Goal: Task Accomplishment & Management: Manage account settings

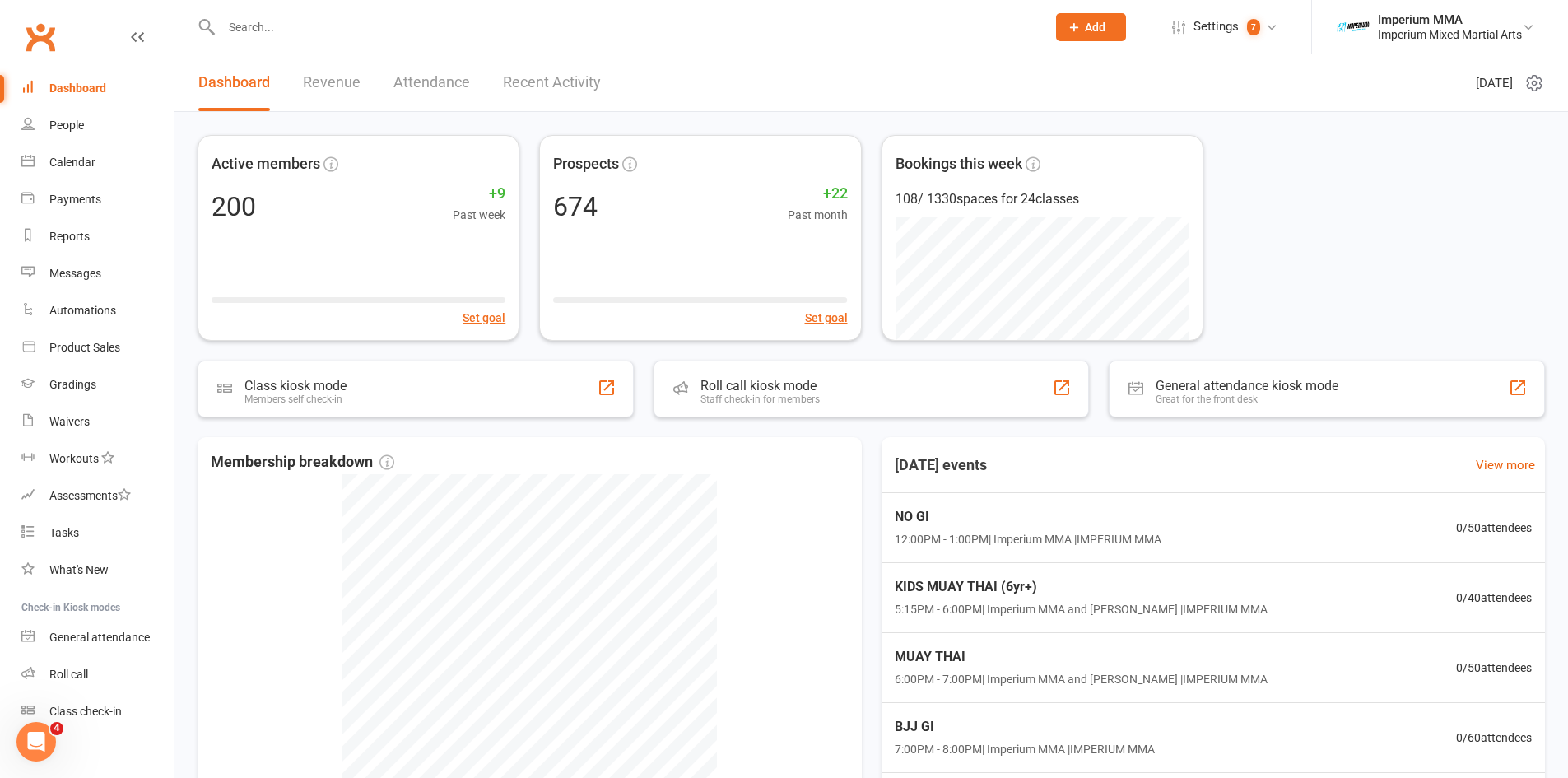
click at [333, 35] on input "text" at bounding box center [625, 27] width 818 height 23
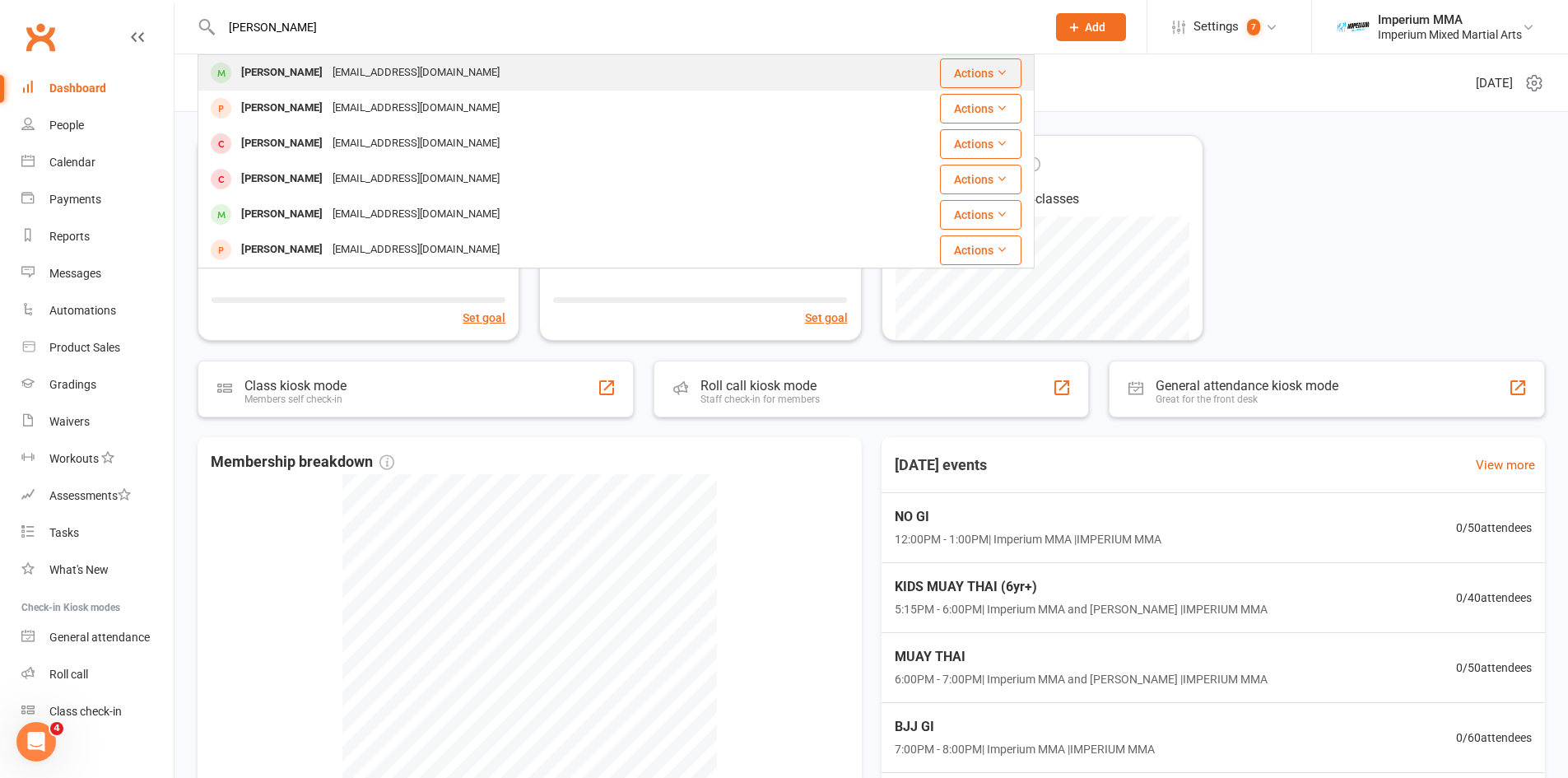
type input "[PERSON_NAME]"
click at [328, 67] on div "[EMAIL_ADDRESS][DOMAIN_NAME]" at bounding box center [416, 73] width 177 height 24
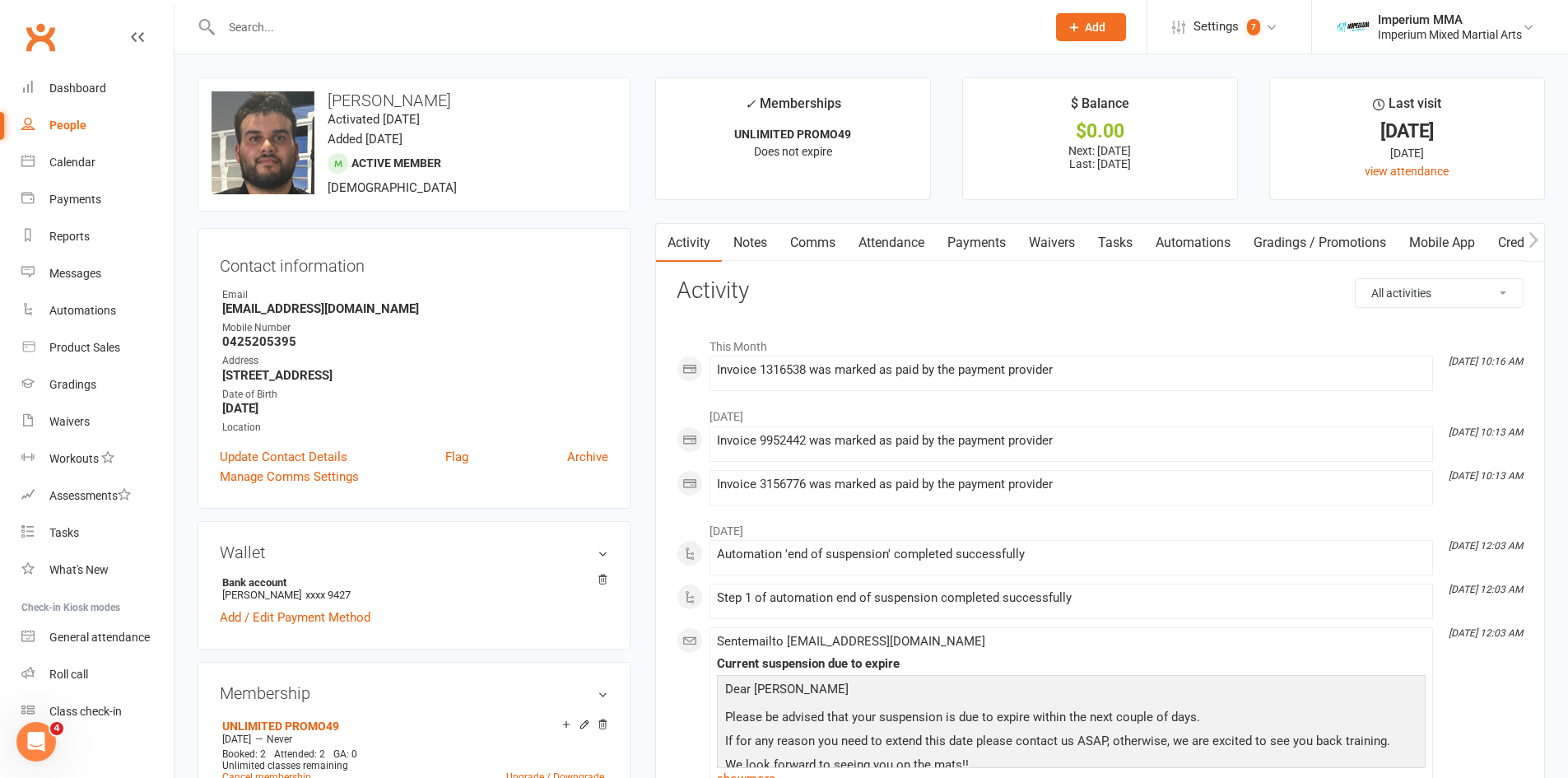
click at [986, 240] on link "Payments" at bounding box center [977, 242] width 81 height 38
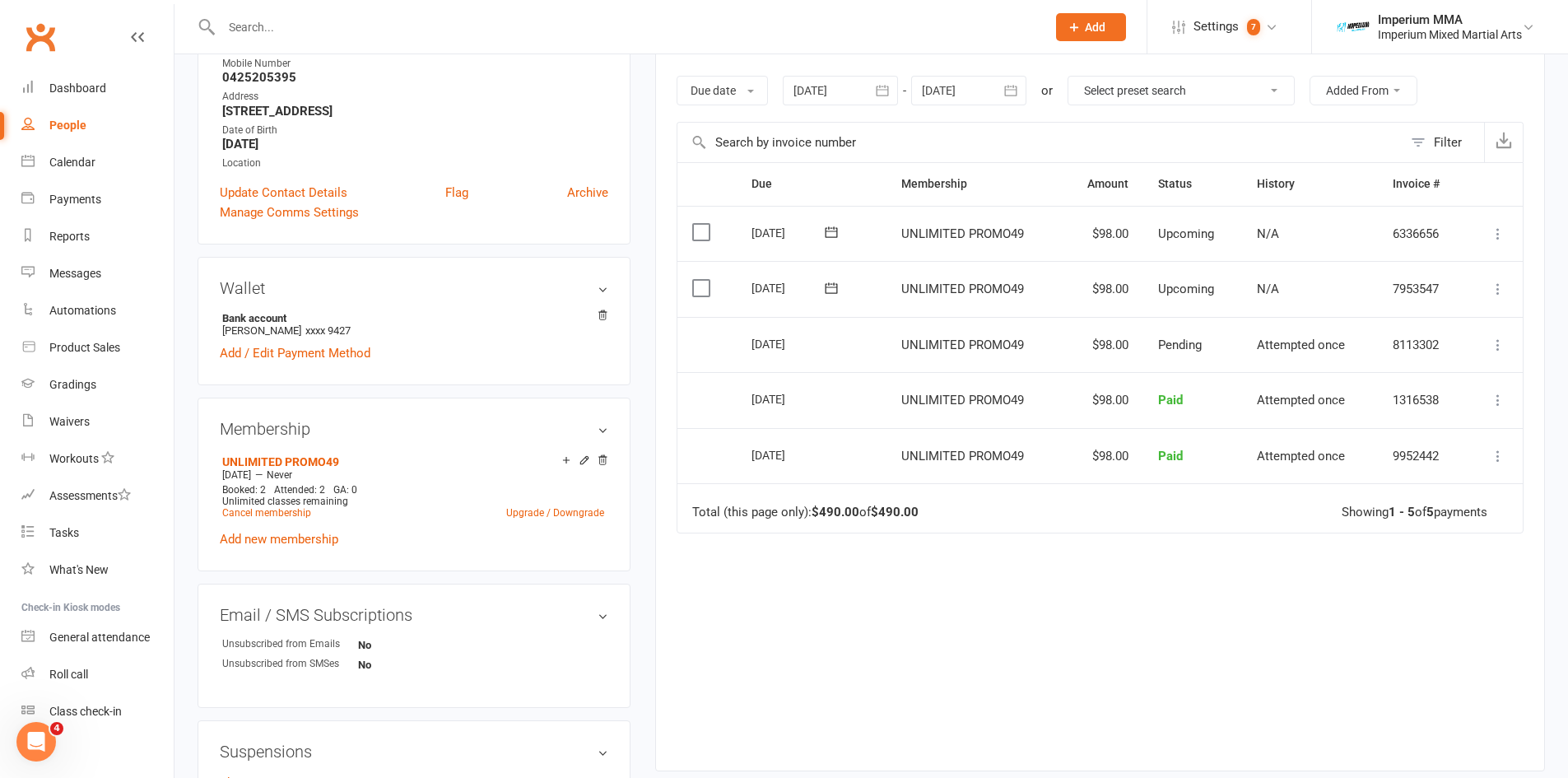
scroll to position [267, 0]
click at [267, 506] on link "Cancel membership" at bounding box center [267, 510] width 89 height 12
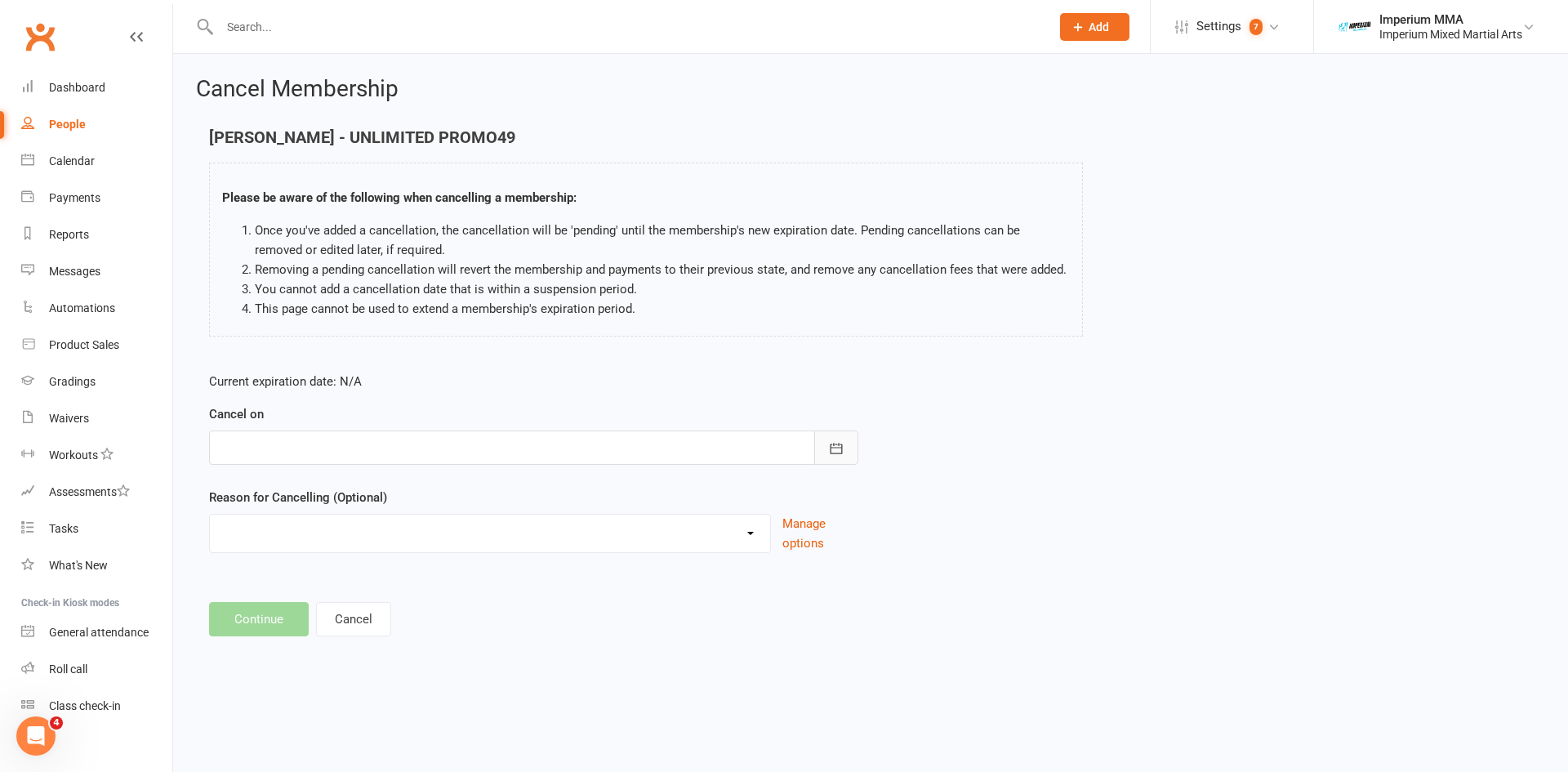
click at [837, 449] on icon "button" at bounding box center [835, 448] width 16 height 16
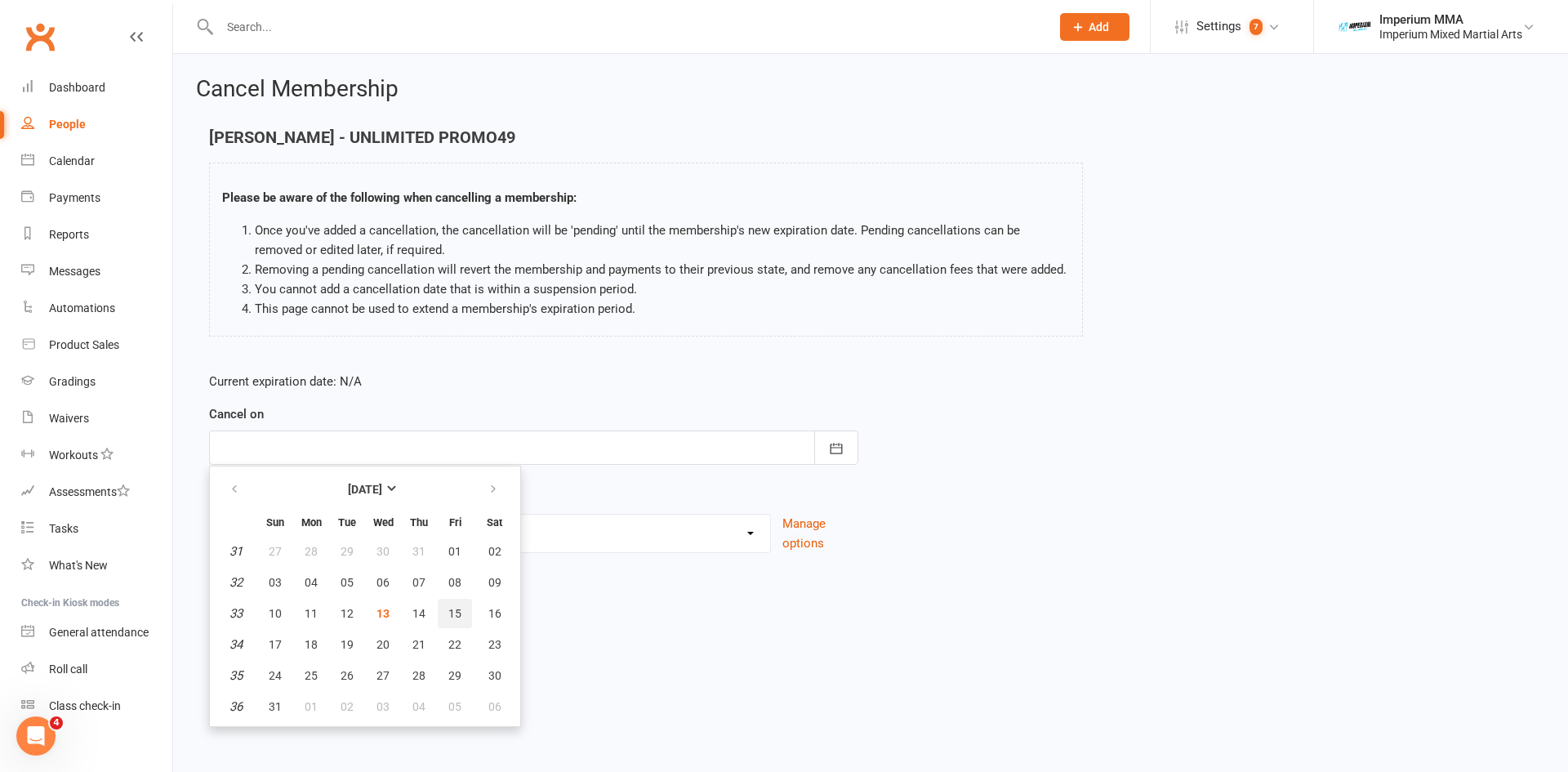
click at [455, 613] on span "15" at bounding box center [455, 613] width 13 height 13
type input "[DATE]"
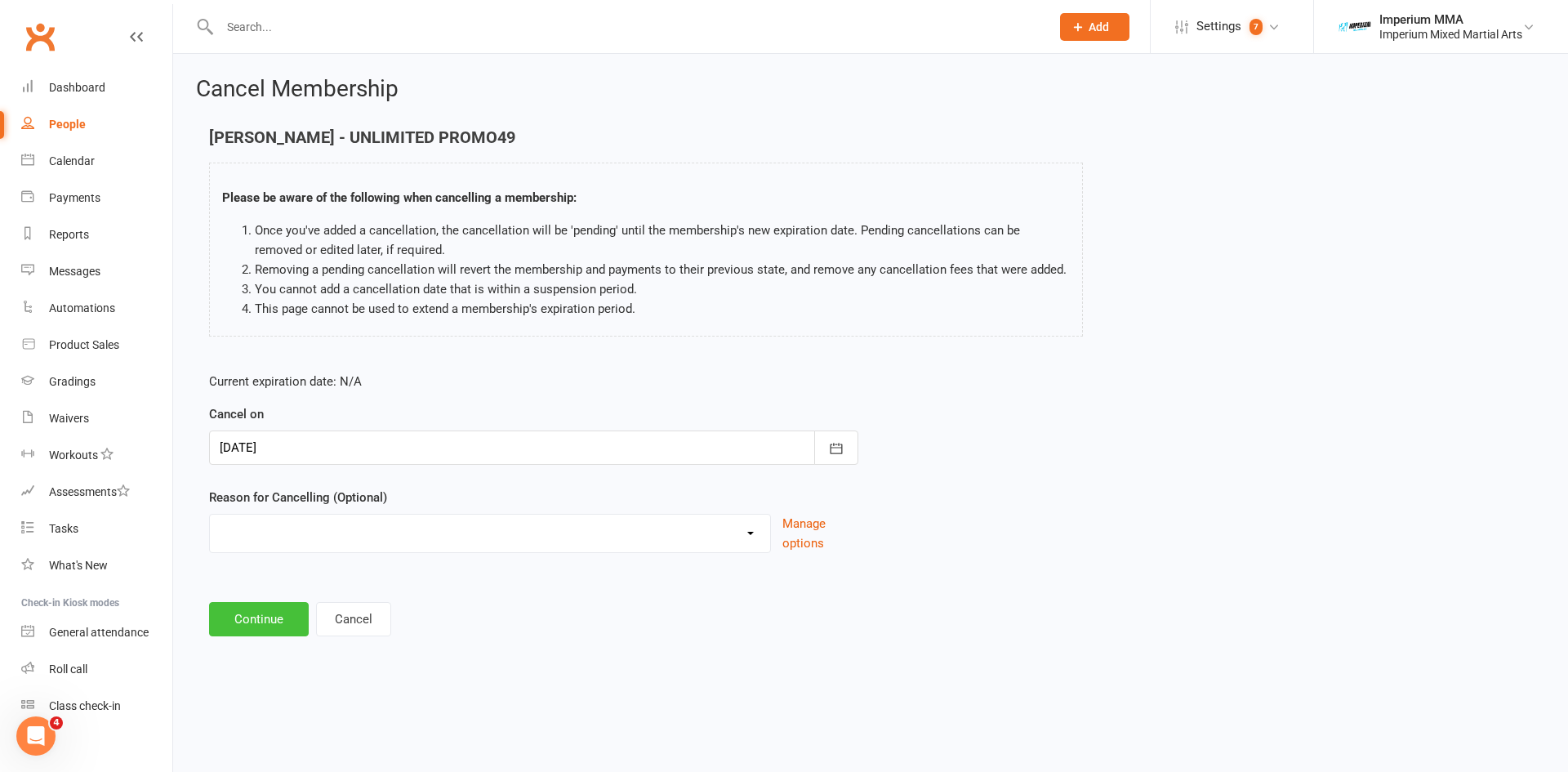
click at [256, 621] on button "Continue" at bounding box center [259, 619] width 100 height 35
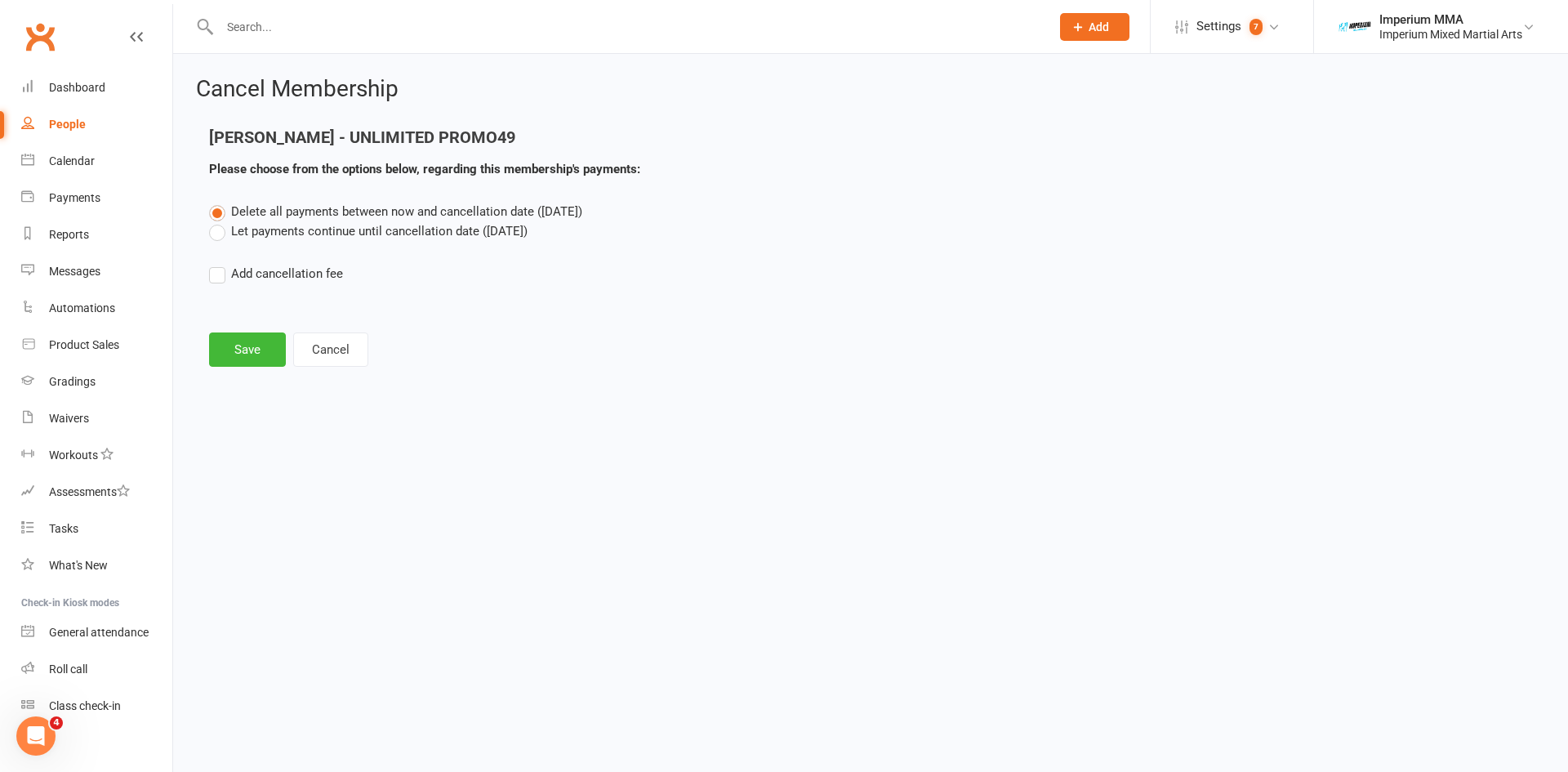
click at [258, 234] on label "Let payments continue until cancellation date ([DATE])" at bounding box center [367, 231] width 318 height 19
click at [219, 221] on input "Let payments continue until cancellation date ([DATE])" at bounding box center [213, 221] width 11 height 0
click at [232, 337] on button "Save" at bounding box center [247, 350] width 77 height 35
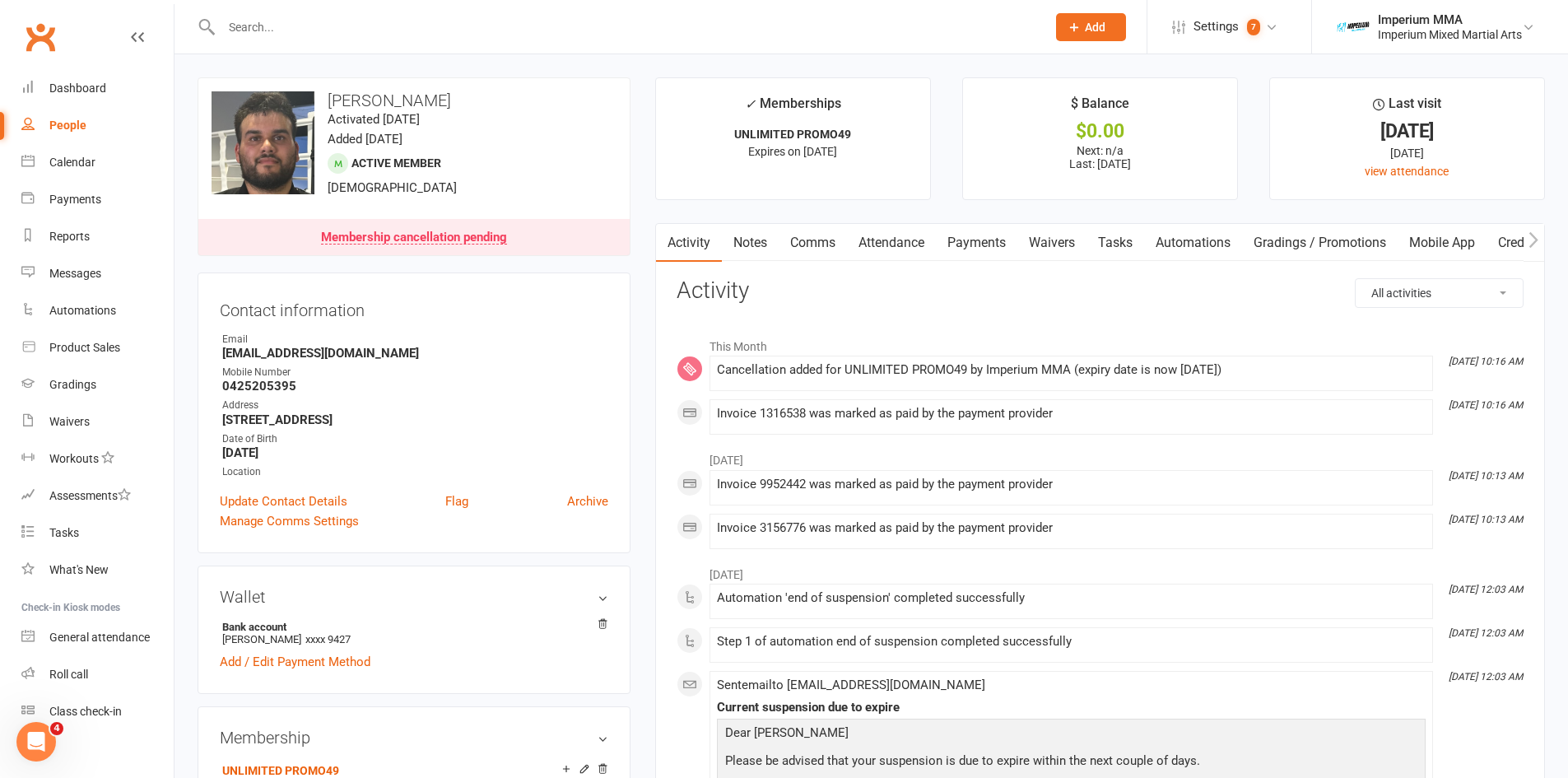
click at [802, 239] on link "Comms" at bounding box center [813, 242] width 69 height 38
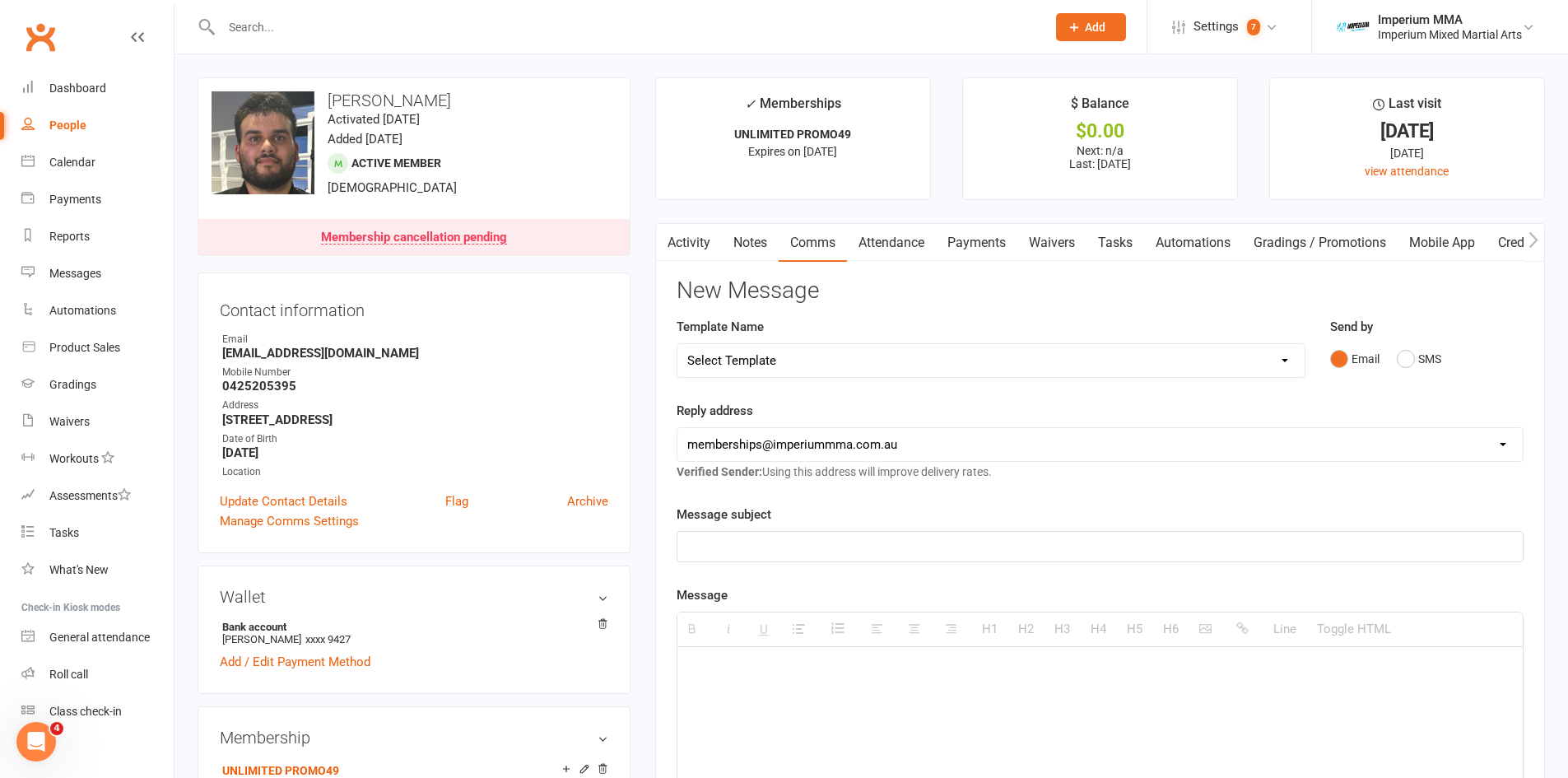
click at [992, 366] on select "Select Template [SMS] WE MISS YOU [Email] 10 CLASS PASS EXPIRY [Email] Confirma…" at bounding box center [990, 360] width 627 height 33
select select "2"
click at [677, 344] on select "Select Template [SMS] WE MISS YOU [Email] 10 CLASS PASS EXPIRY [Email] Confirma…" at bounding box center [990, 360] width 627 height 33
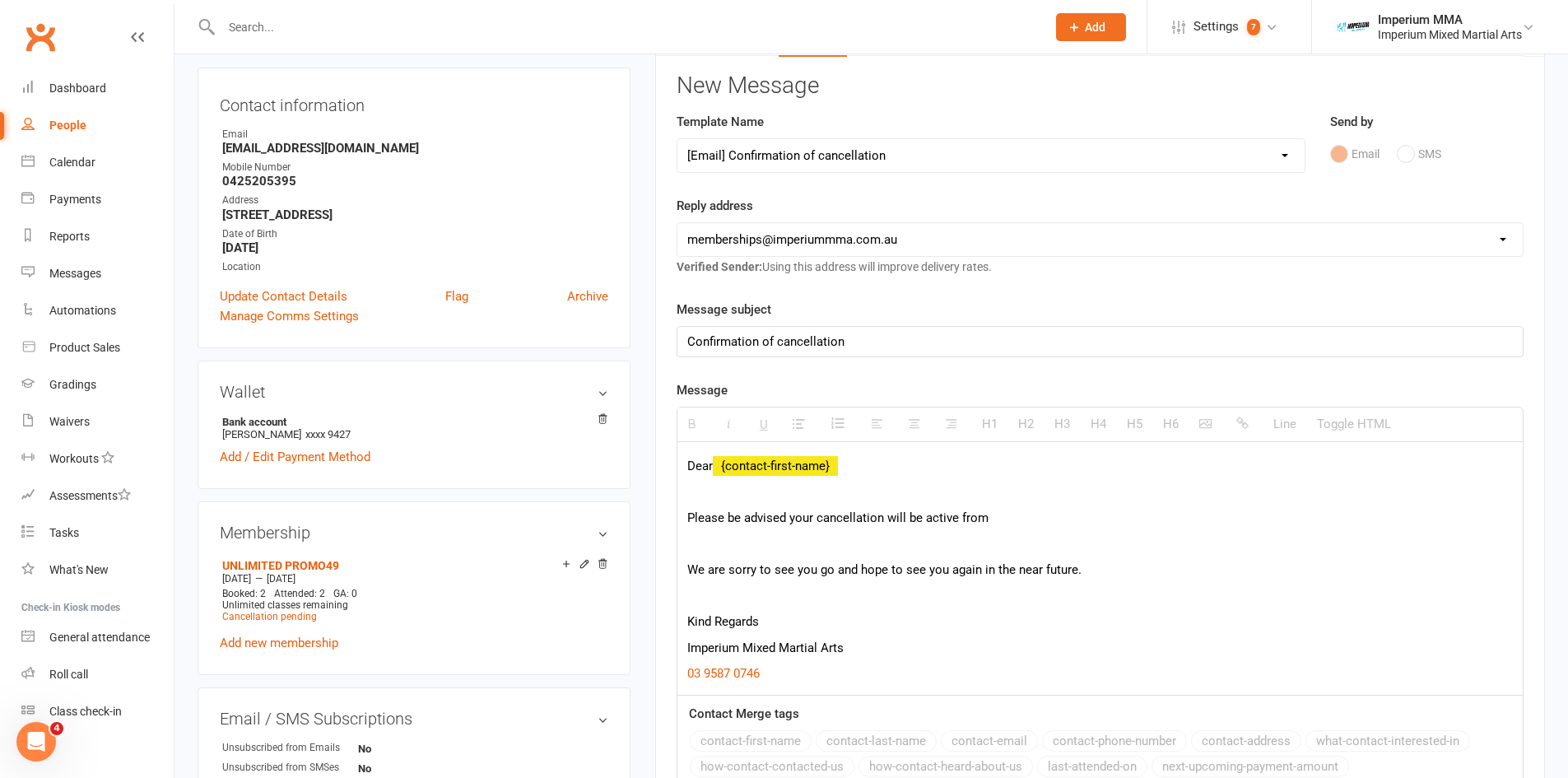
scroll to position [205, 0]
click at [687, 505] on div "Dear {contact-first-name} Please be advised your cancellation will be active fr…" at bounding box center [1100, 567] width 845 height 253
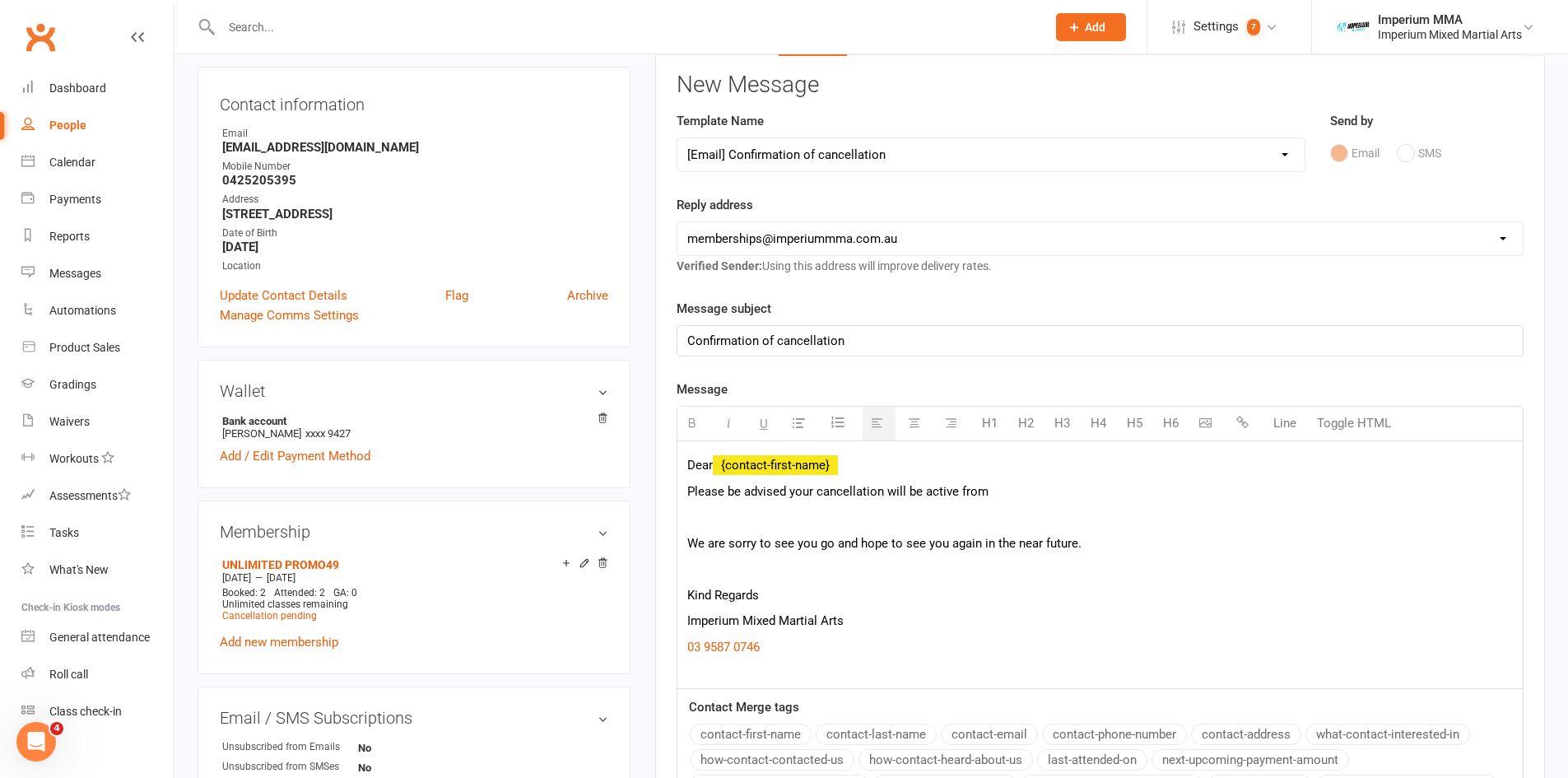
click at [787, 486] on span "Please be advised your cancellation will be active from" at bounding box center [837, 490] width 301 height 15
drag, startPoint x: 991, startPoint y: 491, endPoint x: 1106, endPoint y: 490, distance: 115.0
click at [1106, 490] on p "Please be advised we have processed your cancellation will be active from" at bounding box center [1100, 491] width 826 height 19
drag, startPoint x: 1067, startPoint y: 494, endPoint x: 1156, endPoint y: 491, distance: 89.1
click at [1156, 491] on p "Please be advised we have processed your cancellation which will be in effect" at bounding box center [1100, 491] width 826 height 19
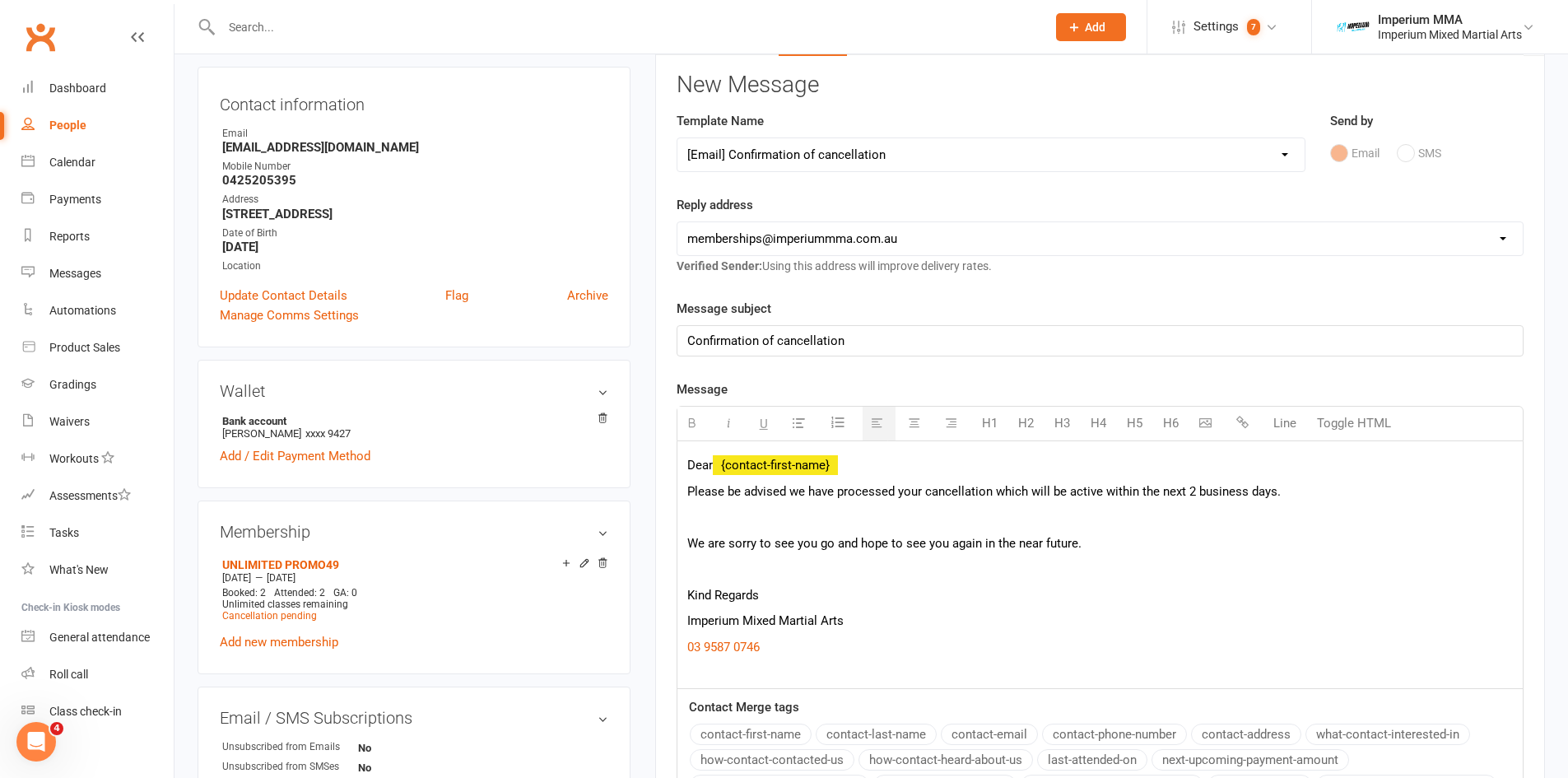
click at [1188, 489] on span "Please be advised we have processed your cancellation which will be active with…" at bounding box center [984, 490] width 593 height 15
click at [703, 512] on p at bounding box center [1100, 516] width 826 height 19
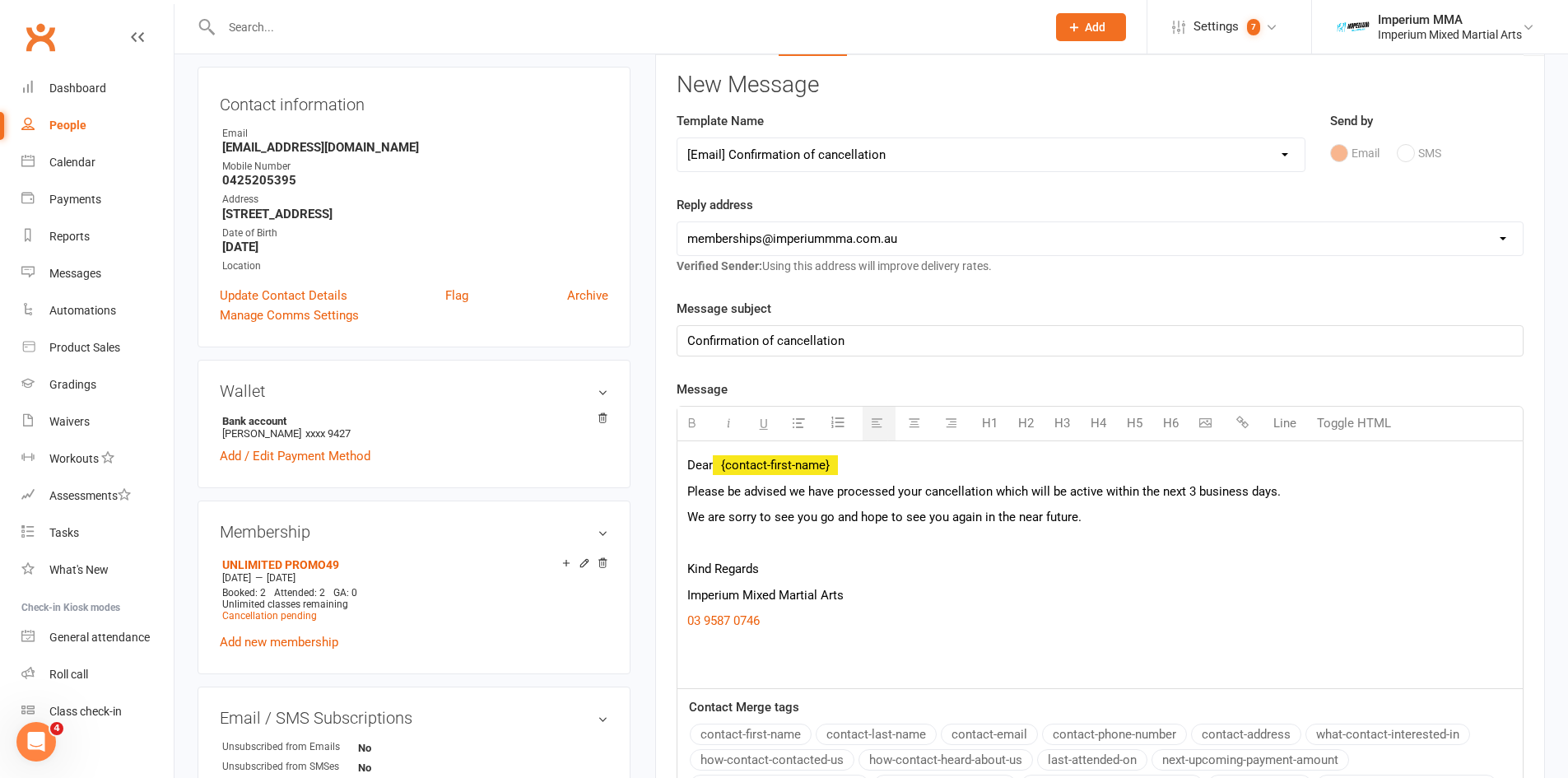
drag, startPoint x: 812, startPoint y: 517, endPoint x: 724, endPoint y: 528, distance: 88.7
click at [790, 517] on span "We are sorry to see you go and hope to see you again in the near future." at bounding box center [884, 516] width 394 height 15
click at [686, 545] on div "Dear {contact-first-name} Please be advised we have processed your cancellation…" at bounding box center [1100, 564] width 845 height 247
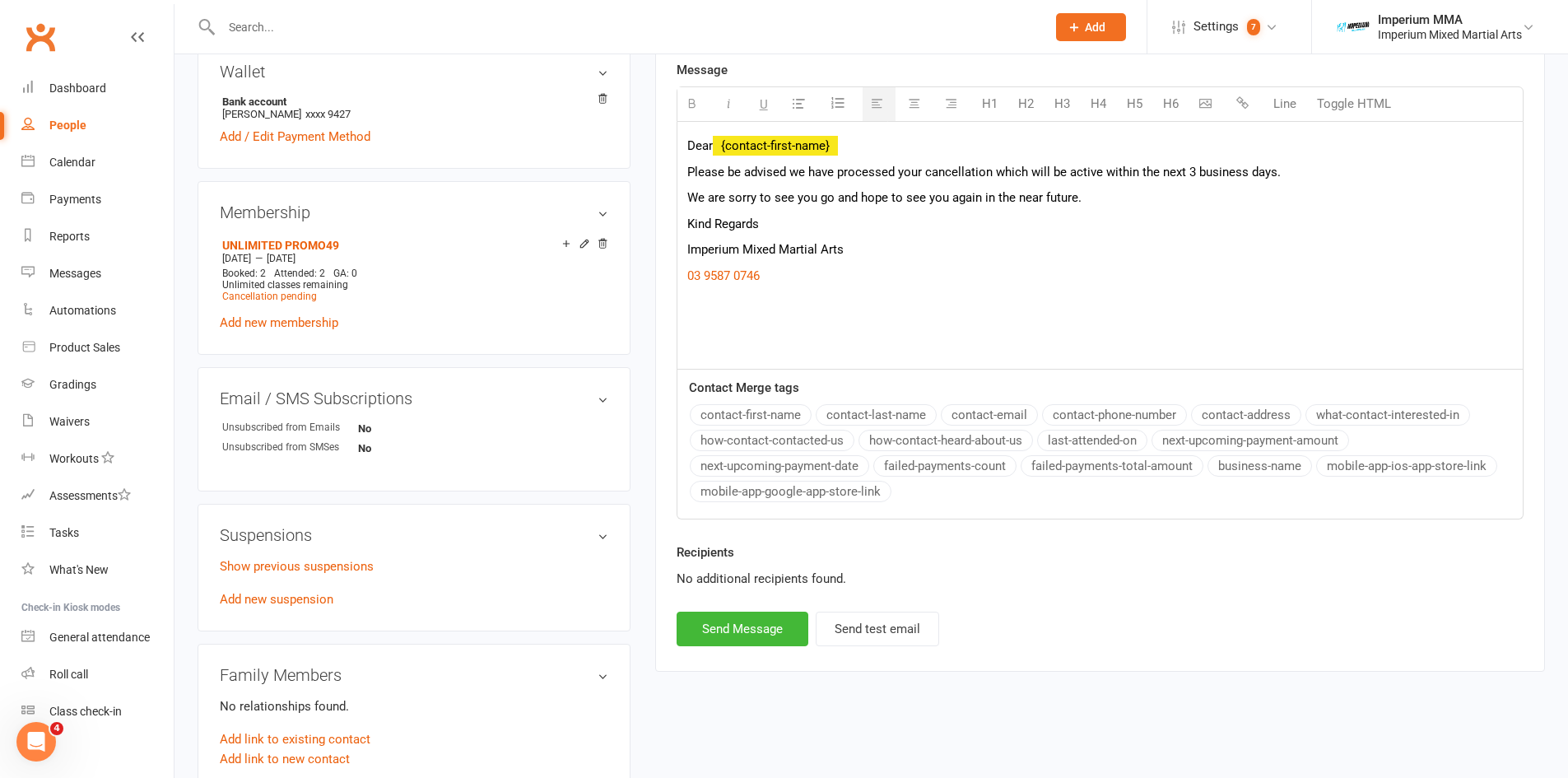
scroll to position [555, 0]
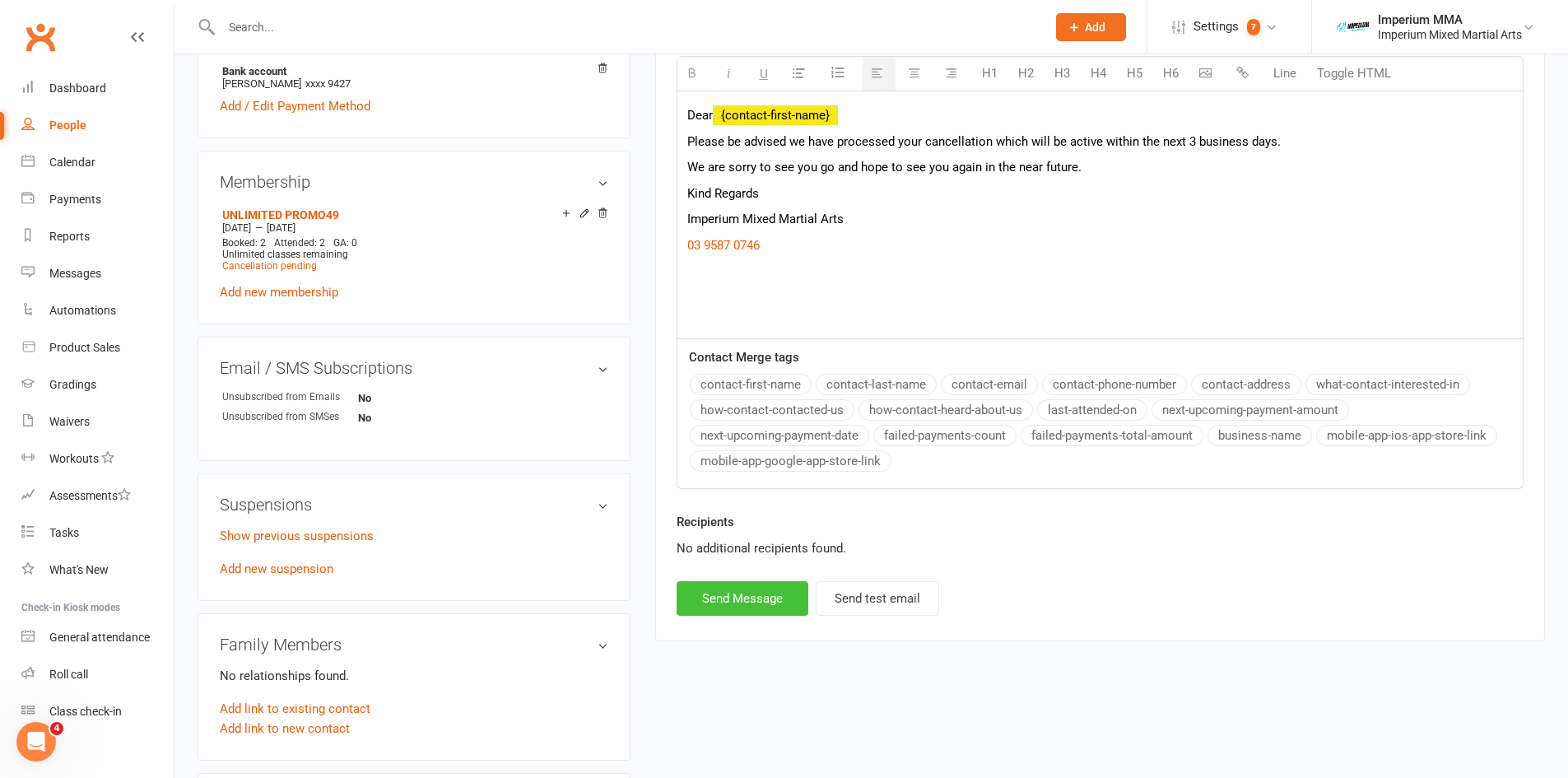
click at [754, 601] on button "Send Message" at bounding box center [742, 599] width 132 height 35
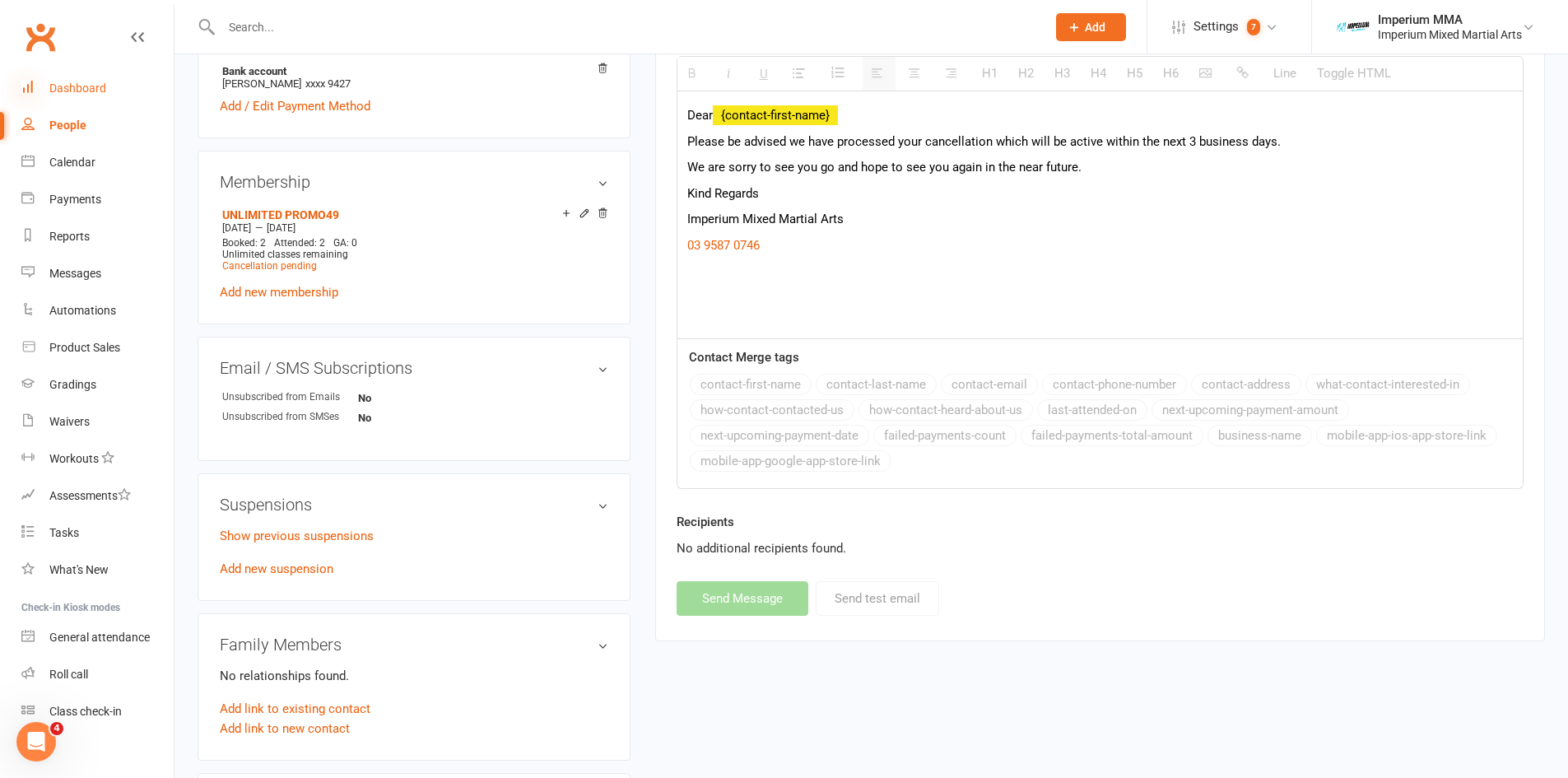
select select
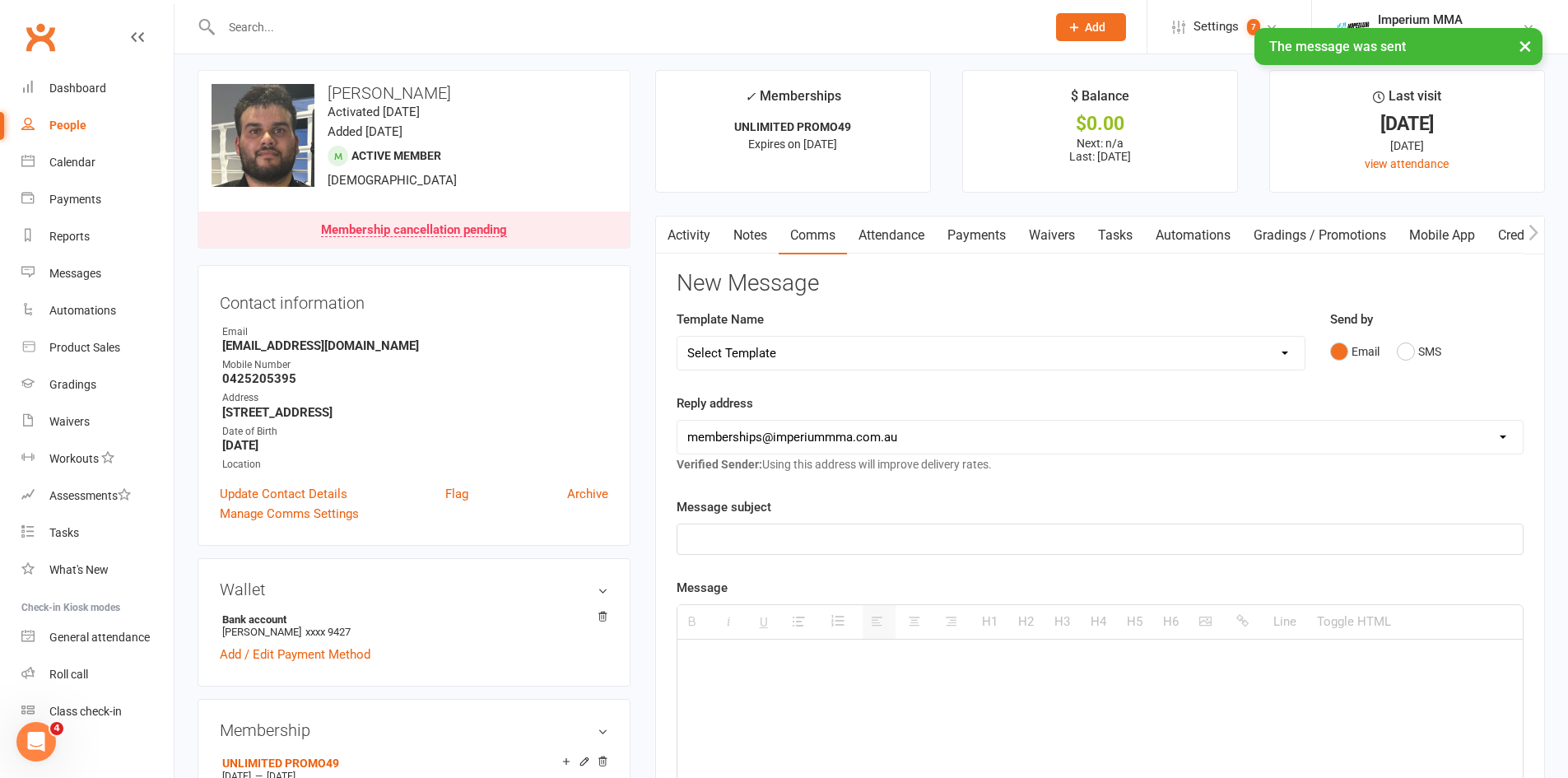
scroll to position [0, 0]
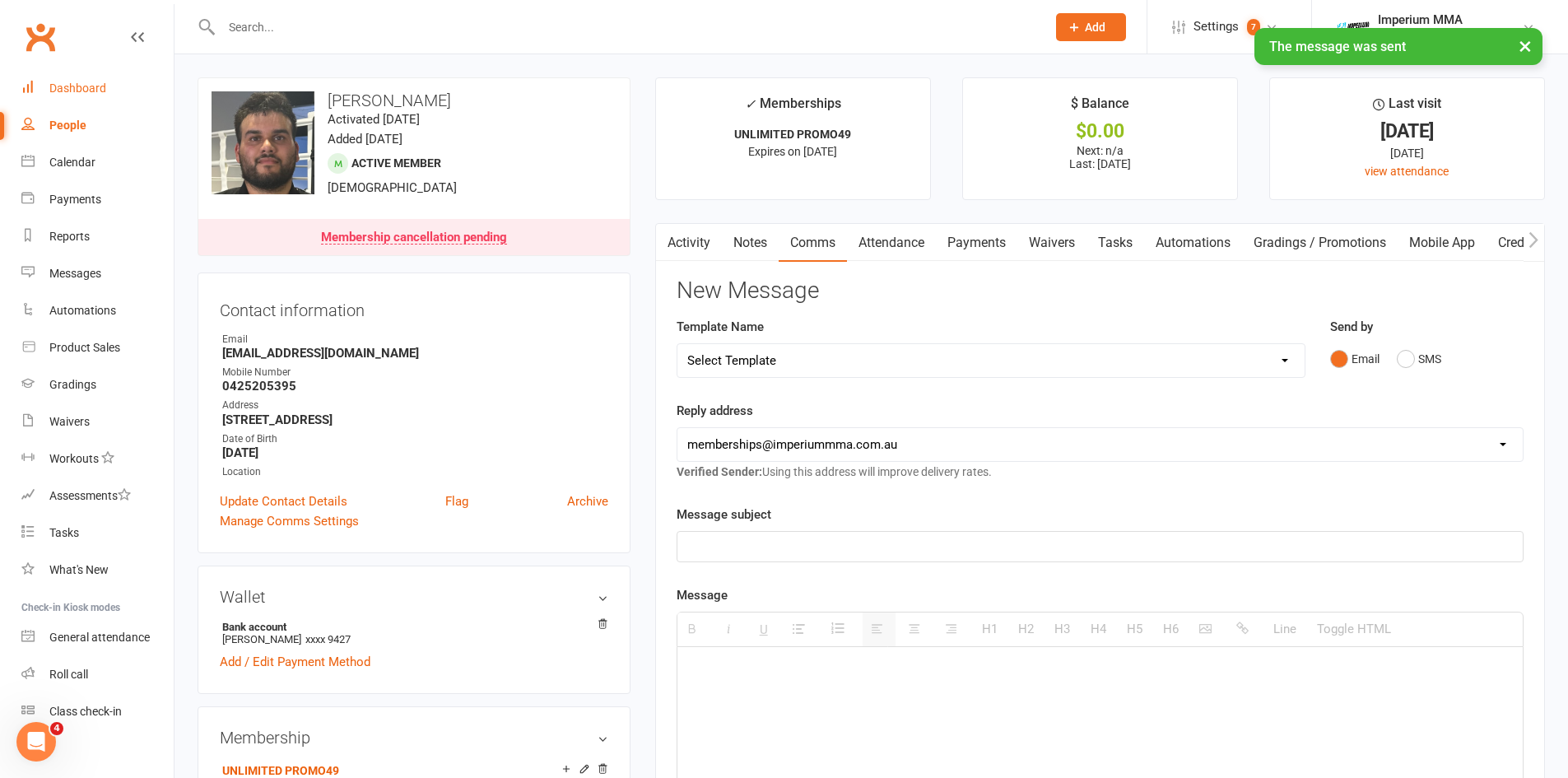
click at [82, 84] on div "Dashboard" at bounding box center [78, 88] width 57 height 14
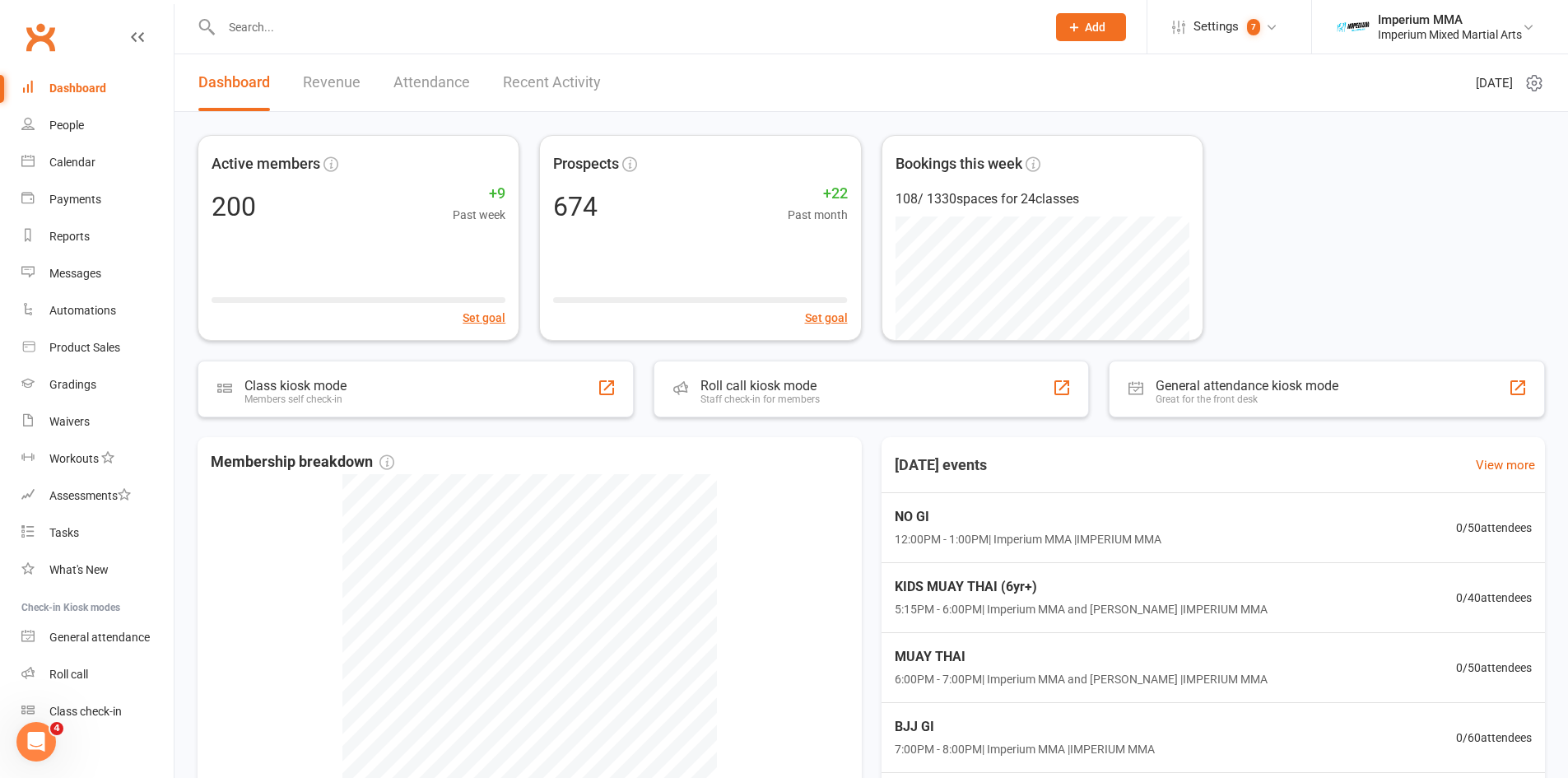
drag, startPoint x: 337, startPoint y: 82, endPoint x: 560, endPoint y: 97, distance: 223.5
click at [336, 81] on link "Revenue" at bounding box center [331, 82] width 57 height 57
